Goal: Task Accomplishment & Management: Manage account settings

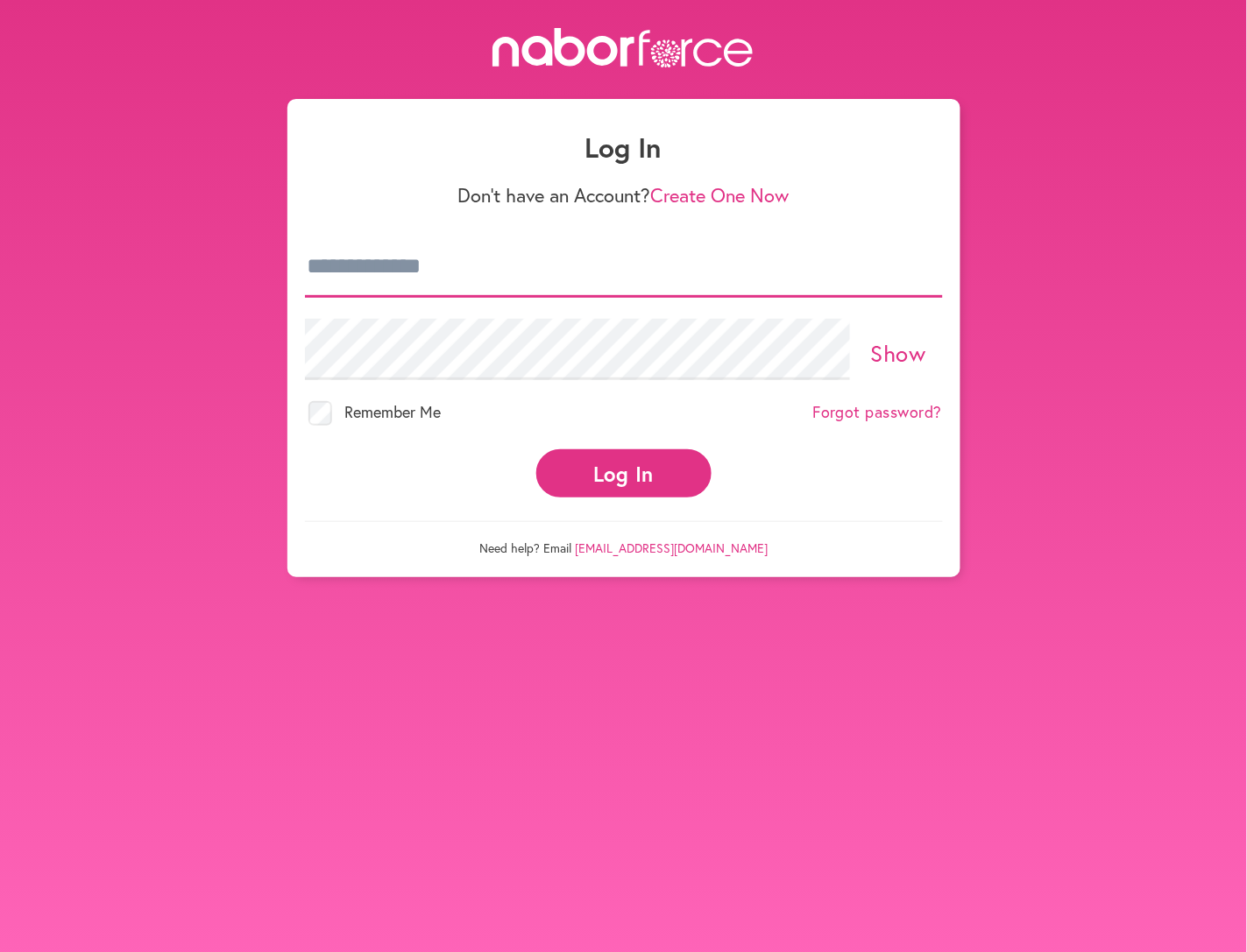
click at [596, 264] on input "email" at bounding box center [623, 266] width 638 height 61
type input "**********"
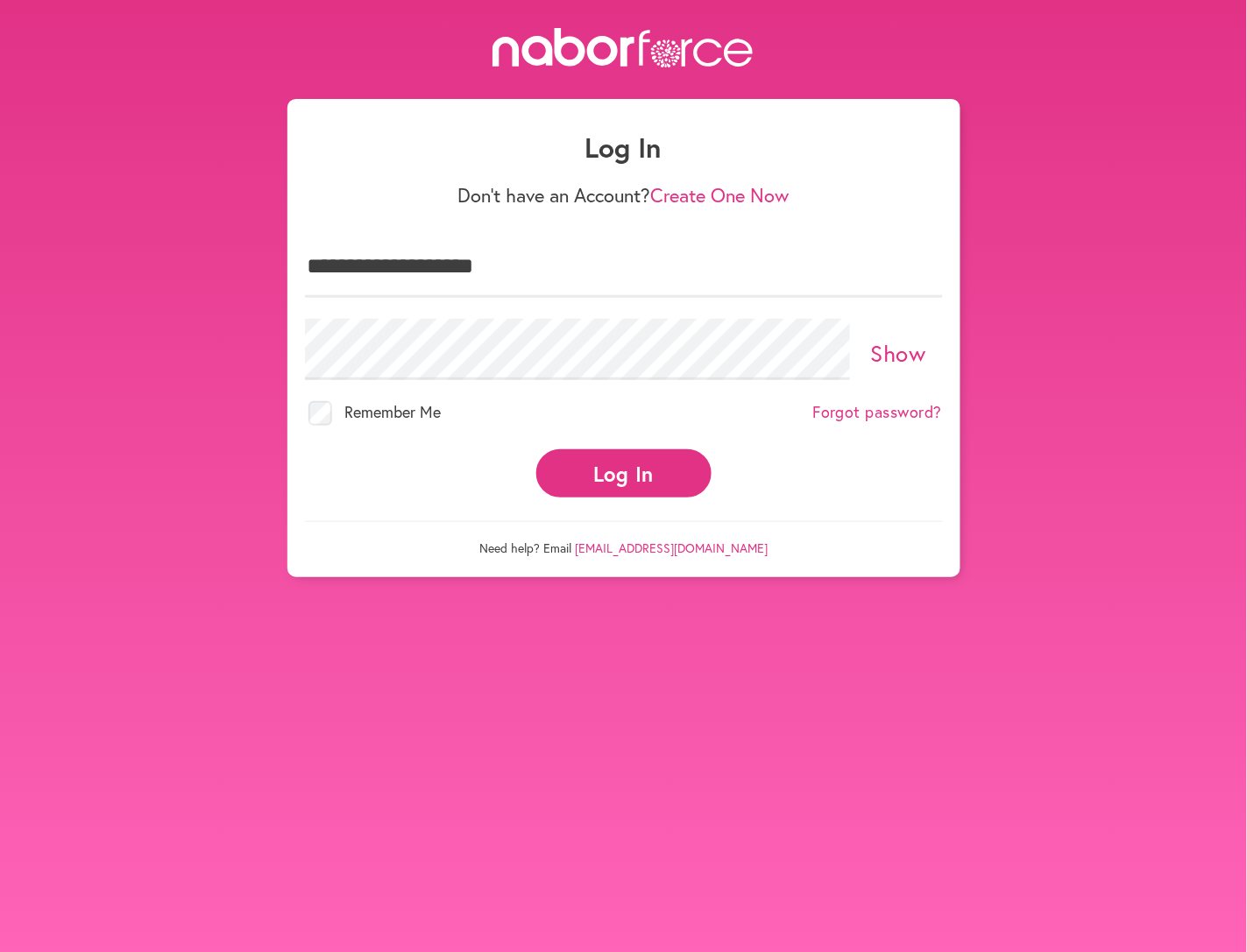
click at [905, 355] on link "Show" at bounding box center [899, 353] width 56 height 30
click at [660, 467] on button "Log In" at bounding box center [624, 473] width 175 height 48
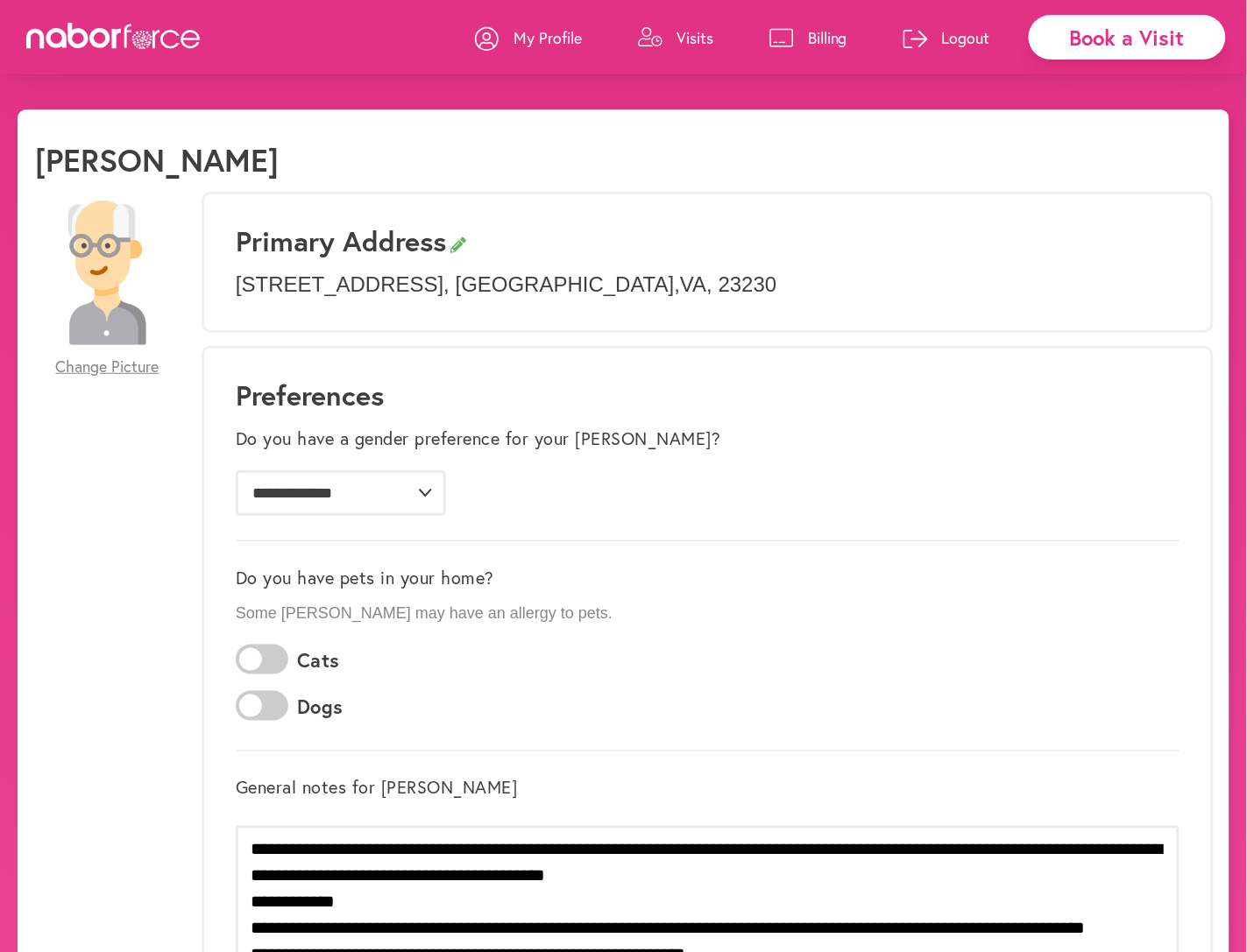
click at [702, 33] on p "Visits" at bounding box center [695, 37] width 36 height 21
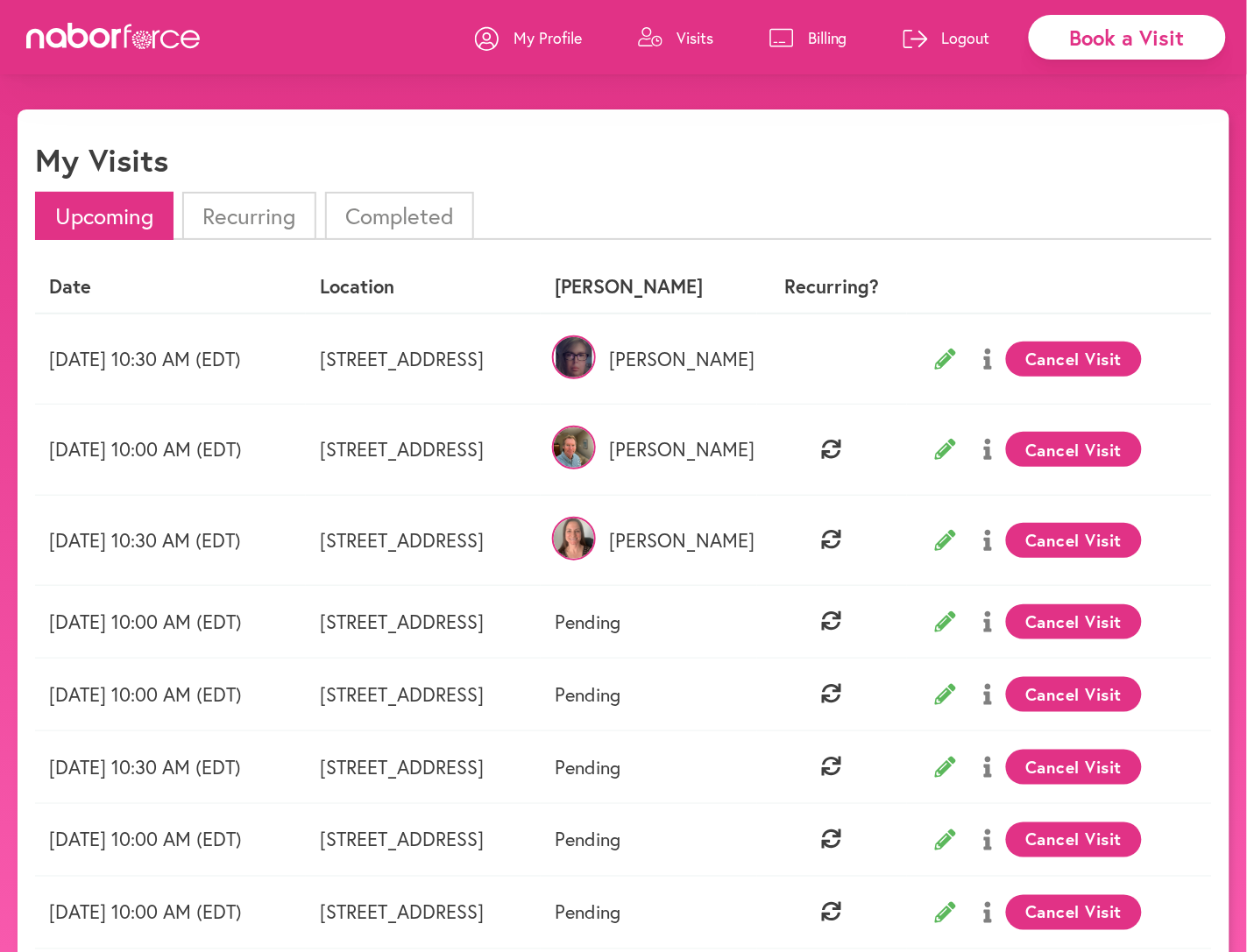
click at [1136, 351] on button "Cancel Visit" at bounding box center [1074, 359] width 136 height 35
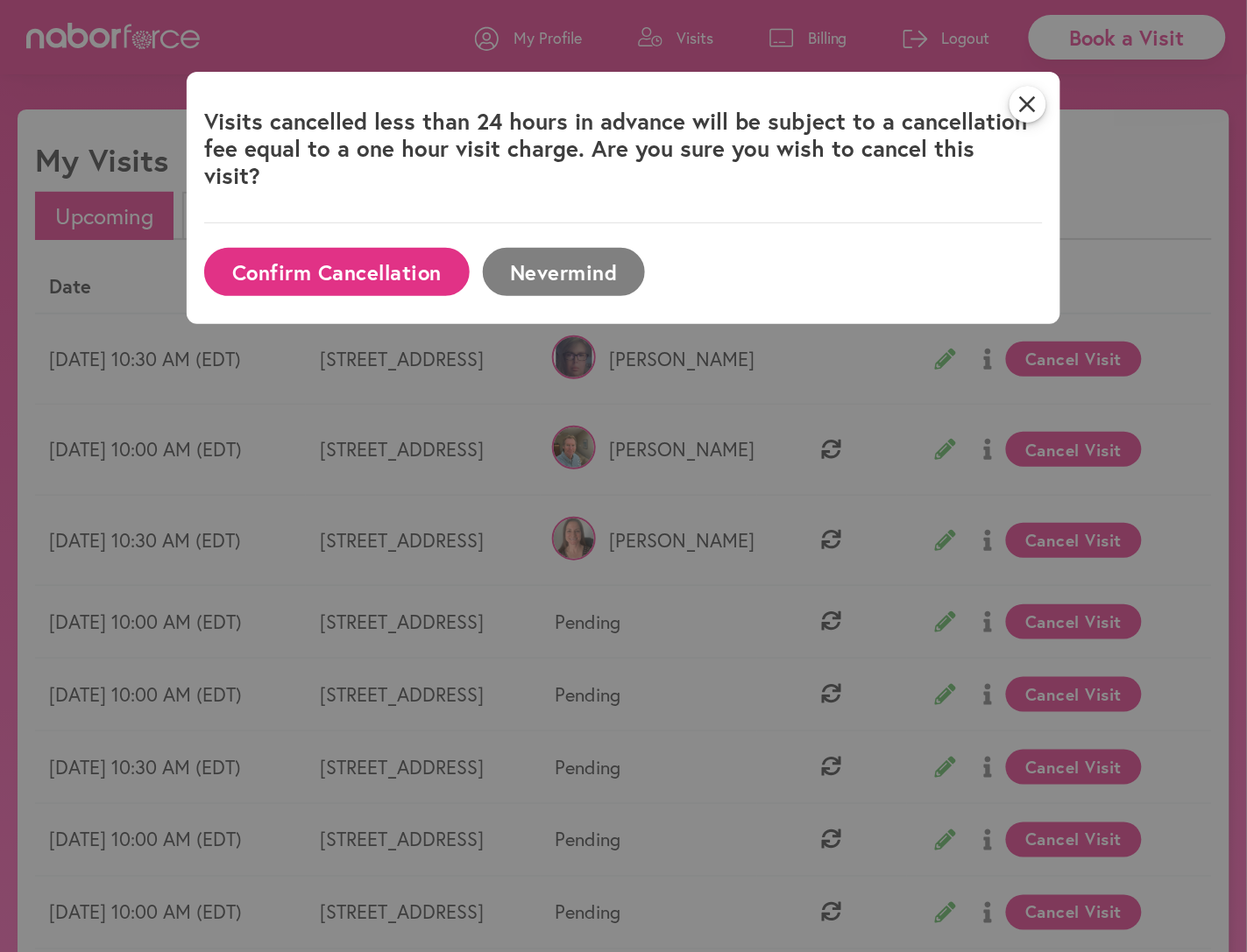
click at [469, 255] on button "Confirm Cancellation" at bounding box center [337, 272] width 265 height 48
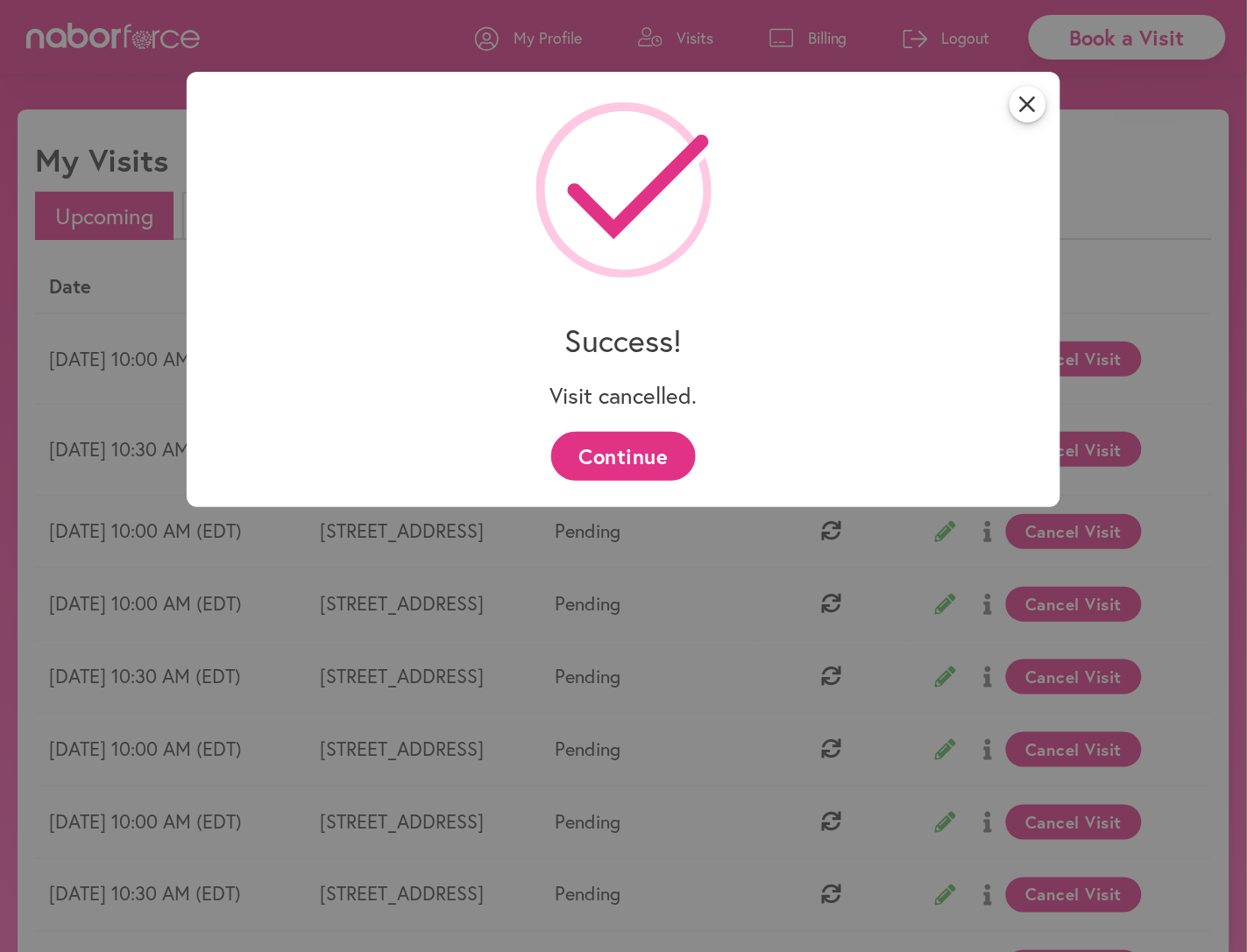
click at [637, 451] on button "Continue" at bounding box center [623, 456] width 145 height 48
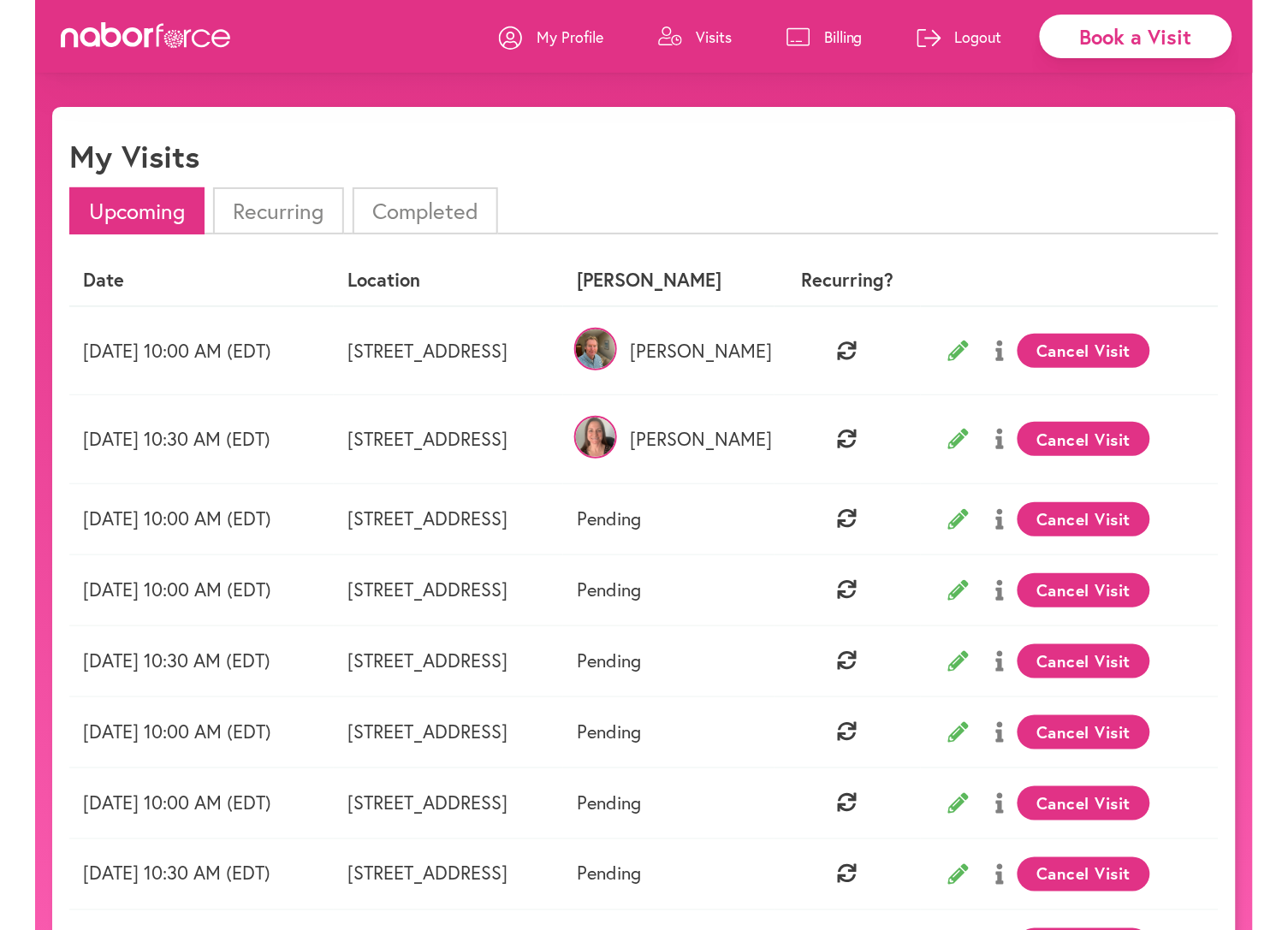
scroll to position [14, 0]
